Goal: Task Accomplishment & Management: Manage account settings

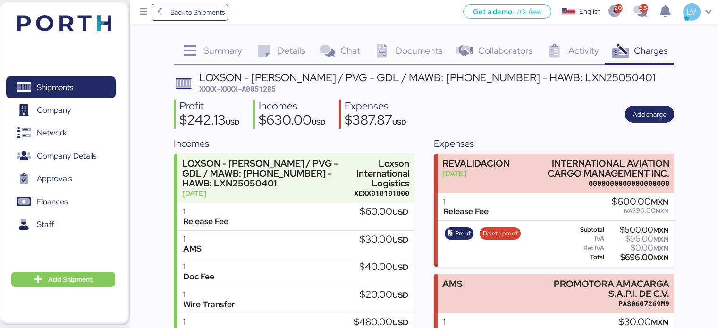
click at [203, 20] on span "Back to Shipments" at bounding box center [190, 12] width 70 height 17
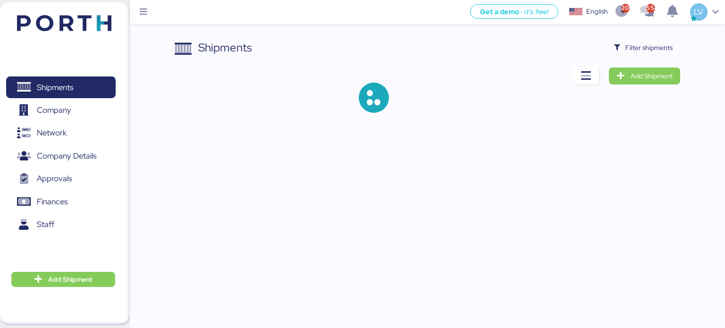
click at [672, 66] on div "Shipments Filter shipments Add Shipment" at bounding box center [428, 83] width 506 height 89
click at [669, 48] on span "Filter shipments" at bounding box center [649, 47] width 47 height 11
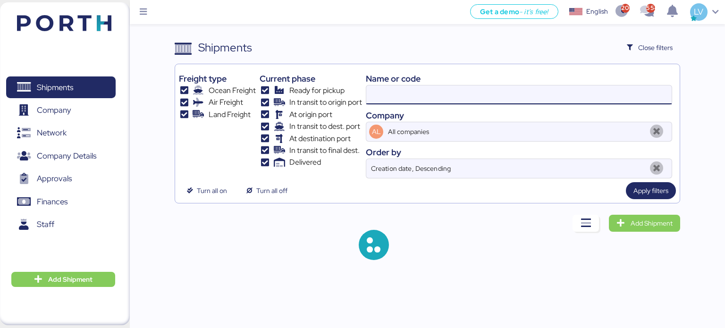
click at [574, 92] on input at bounding box center [519, 94] width 306 height 19
type input "51842"
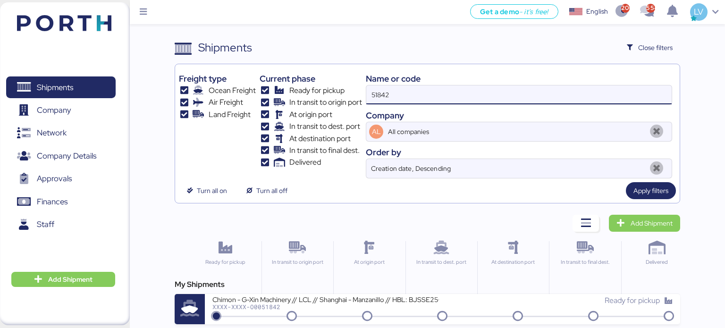
click at [233, 287] on div "My Shipments" at bounding box center [428, 284] width 506 height 11
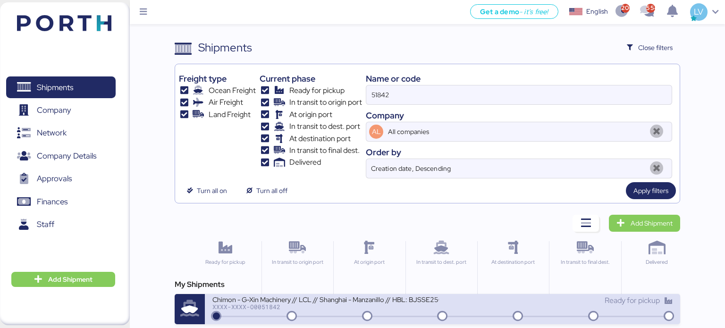
click at [235, 299] on div "Chimon - G-Xin Machinery // LCL // Shanghai - Manzanillo // HBL: BJSSE2506015 /…" at bounding box center [325, 299] width 227 height 8
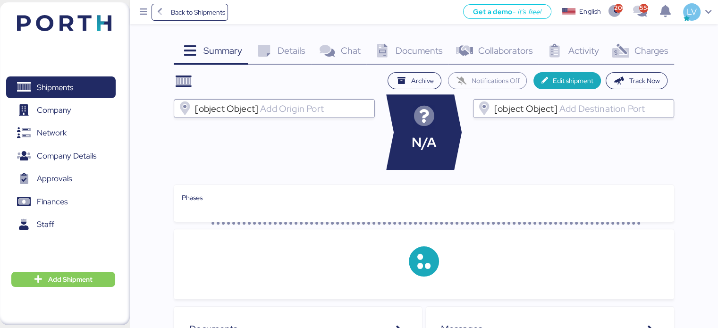
click at [637, 49] on span "Charges" at bounding box center [651, 50] width 34 height 12
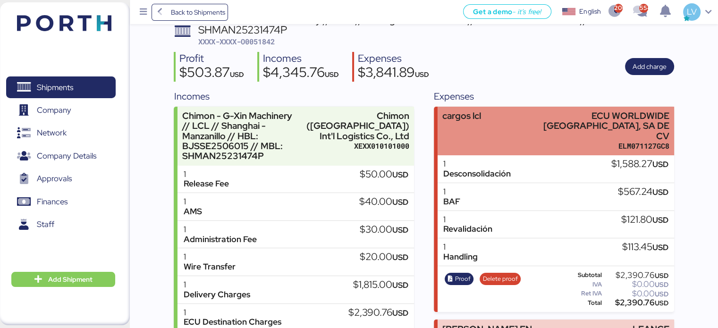
scroll to position [153, 0]
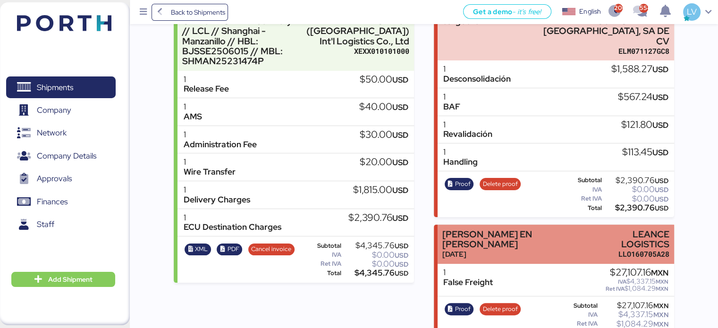
click at [499, 249] on div "[DATE]" at bounding box center [515, 254] width 146 height 10
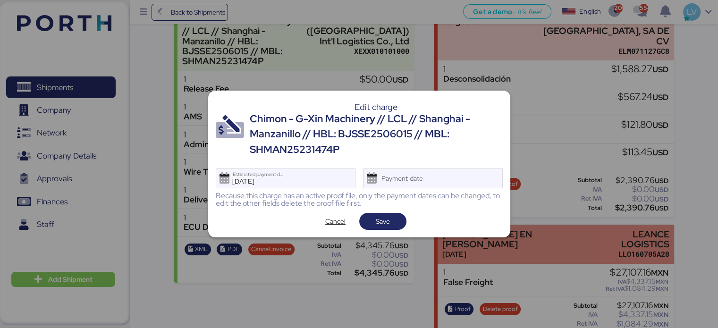
scroll to position [0, 0]
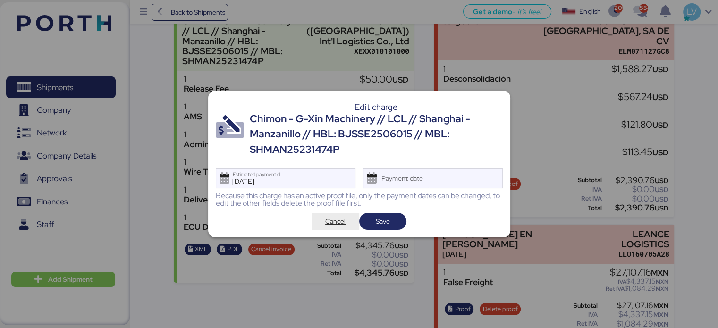
click at [336, 224] on span "Cancel" at bounding box center [335, 221] width 20 height 11
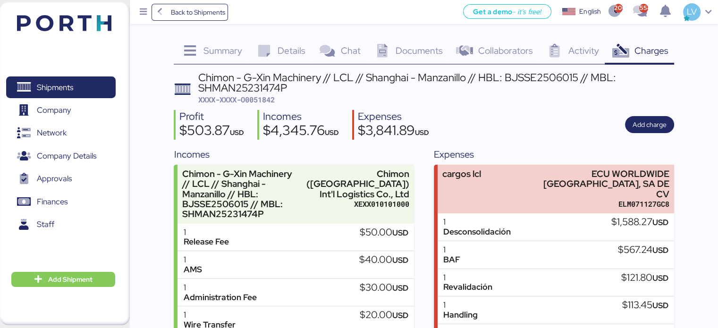
scroll to position [153, 0]
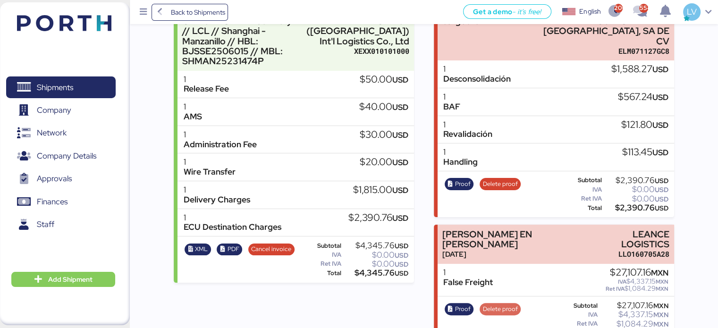
click at [500, 304] on span "Delete proof" at bounding box center [500, 309] width 35 height 10
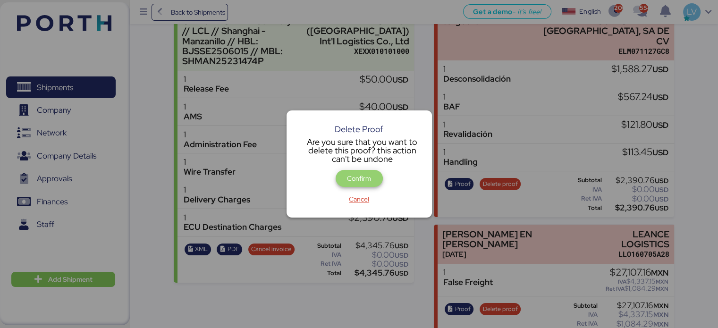
click at [371, 173] on span "Confirm" at bounding box center [359, 178] width 24 height 11
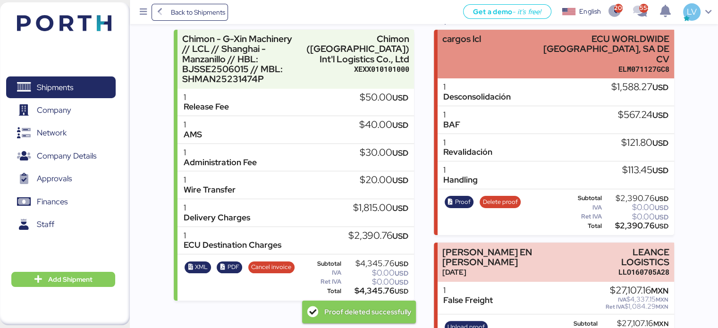
scroll to position [153, 0]
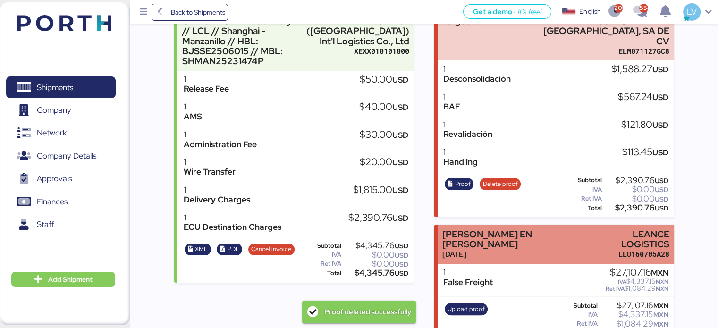
click at [455, 229] on div "[PERSON_NAME] EN [PERSON_NAME]" at bounding box center [515, 239] width 146 height 20
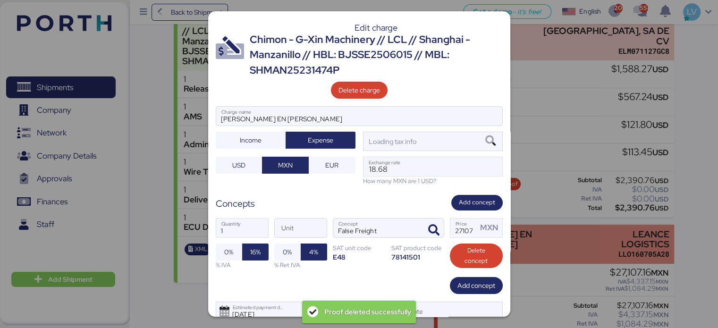
scroll to position [0, 0]
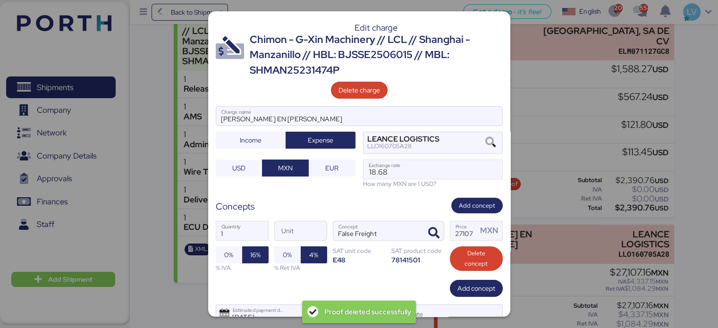
click at [331, 83] on div "Delete charge" at bounding box center [359, 88] width 287 height 21
click at [345, 90] on span "Delete charge" at bounding box center [360, 90] width 42 height 11
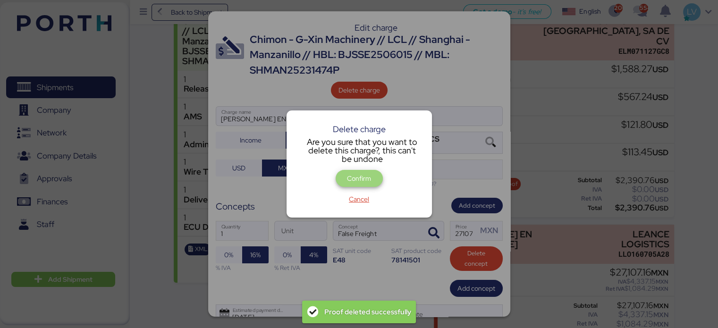
click at [369, 178] on span "Confirm" at bounding box center [359, 178] width 24 height 11
